Goal: Task Accomplishment & Management: Use online tool/utility

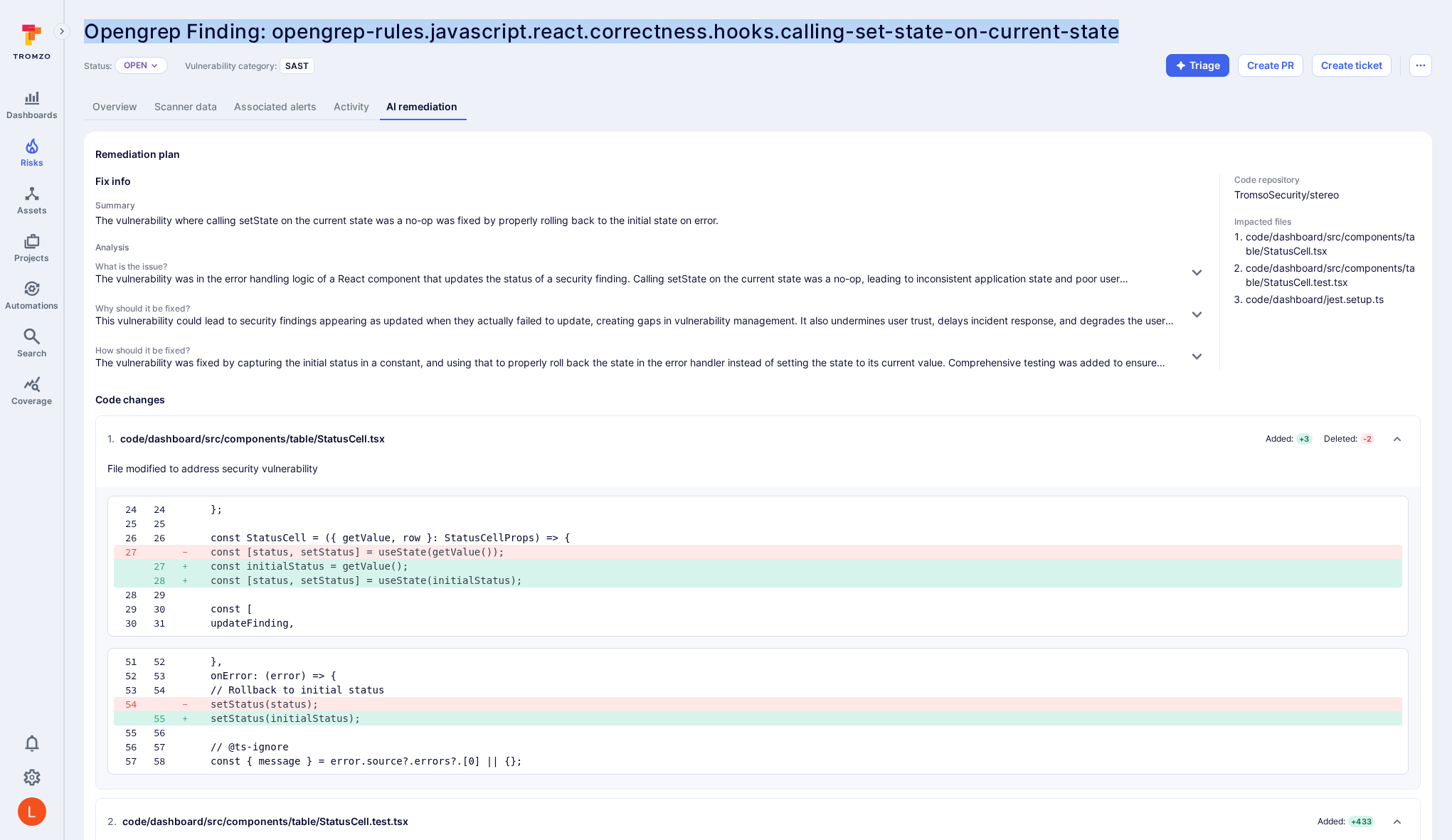
drag, startPoint x: 89, startPoint y: 30, endPoint x: 1191, endPoint y: 37, distance: 1102.0
click at [1191, 37] on div "Opengrep Finding: opengrep-rules.javascript.react.correctness.hooks.calling-set…" at bounding box center [656, 31] width 1145 height 23
copy span "Opengrep Finding: opengrep-rules.javascript.react.correctness.hooks.calling-set…"
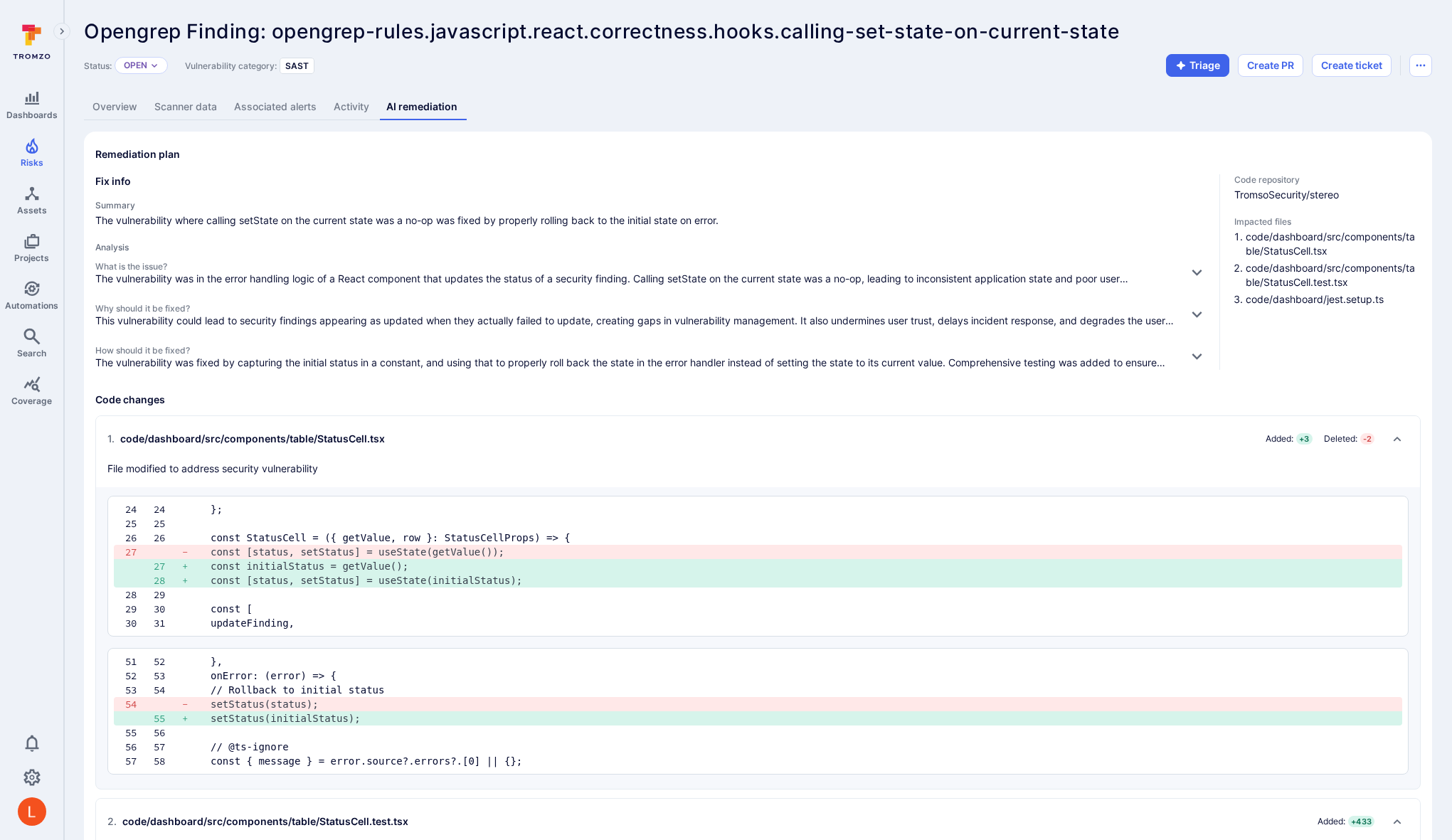
click at [899, 211] on div "Summary The vulnerability where calling setState on the current state was a no-…" at bounding box center [652, 214] width 1113 height 28
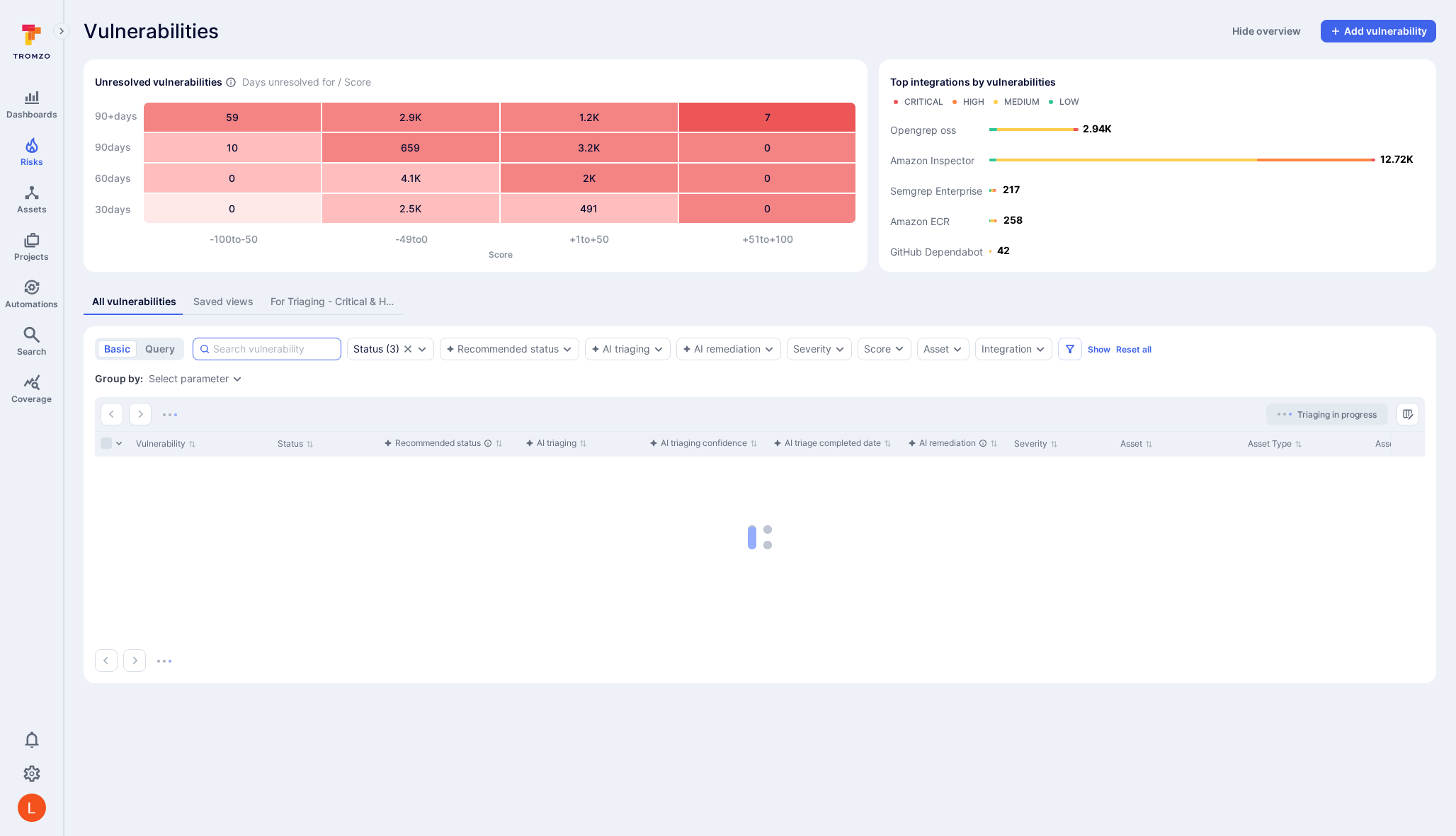
click at [288, 348] on input at bounding box center [273, 349] width 122 height 14
paste input "Opengrep Finding: opengrep-rules.javascript.react.correctness.hooks.calling-set…"
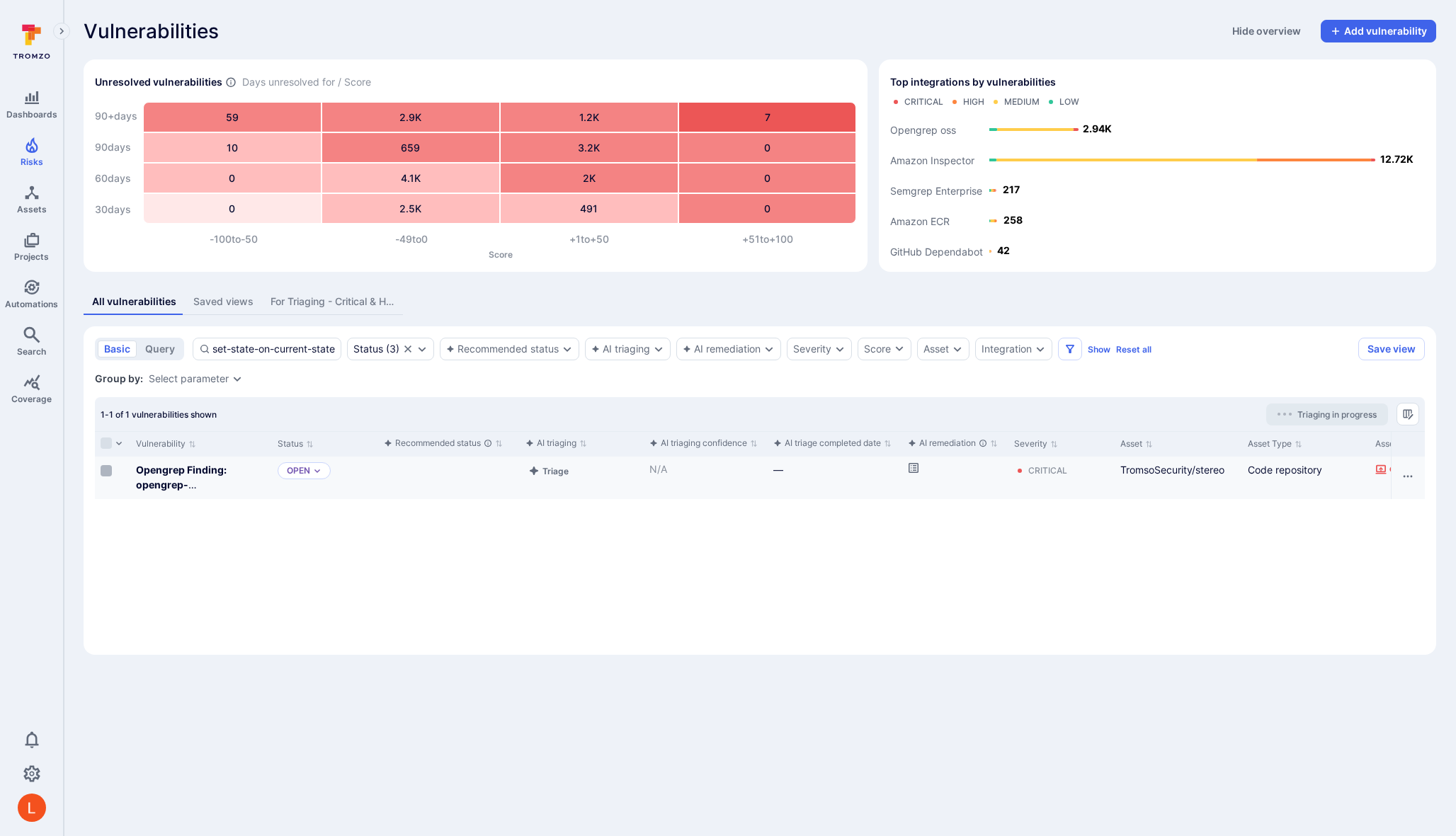
type input "Opengrep Finding: opengrep-rules.javascript.react.correctness.hooks.calling-set…"
click at [108, 470] on input "Select row" at bounding box center [106, 471] width 12 height 12
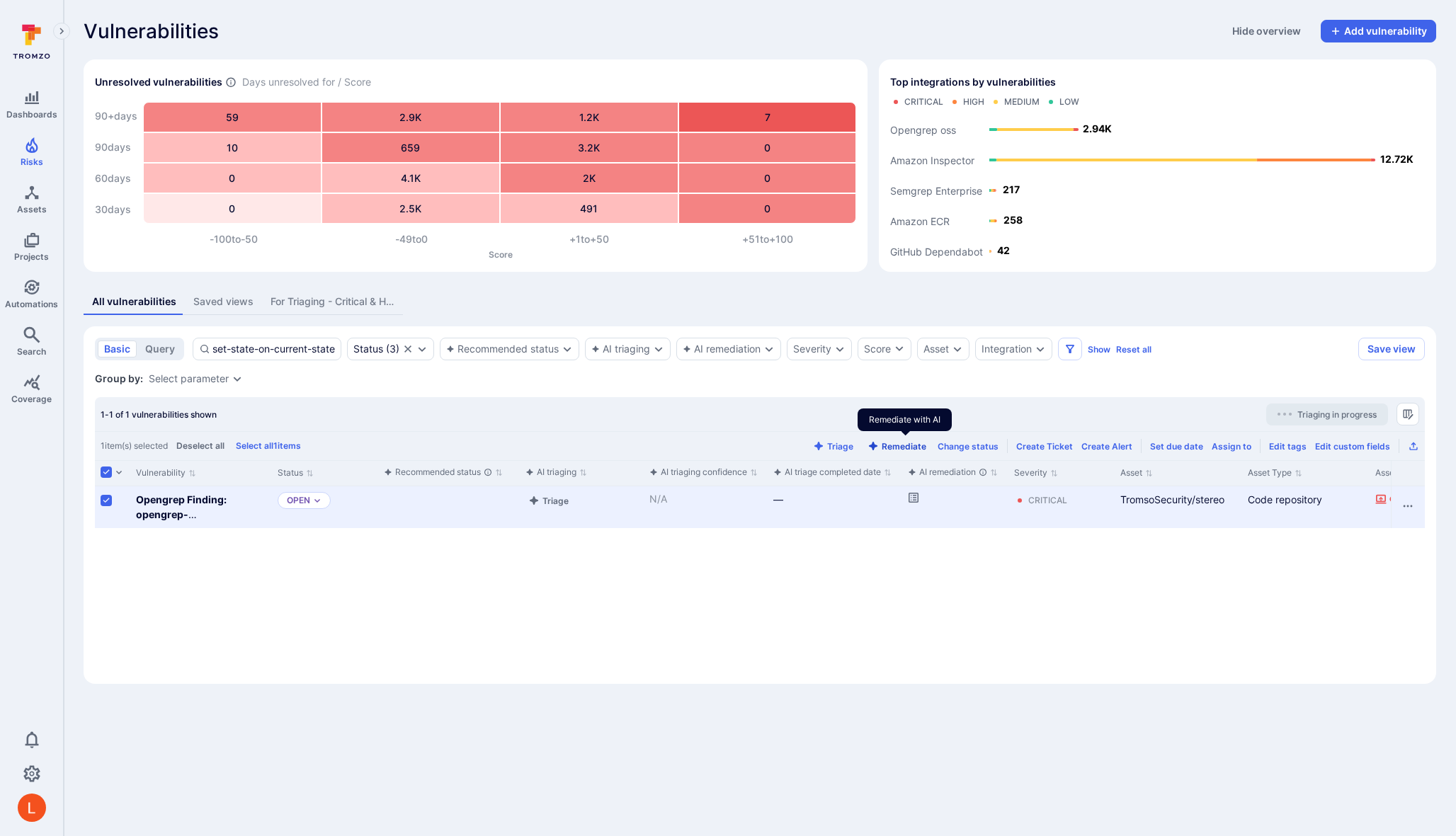
click at [907, 445] on button "Remediate" at bounding box center [896, 447] width 64 height 11
